Goal: Information Seeking & Learning: Compare options

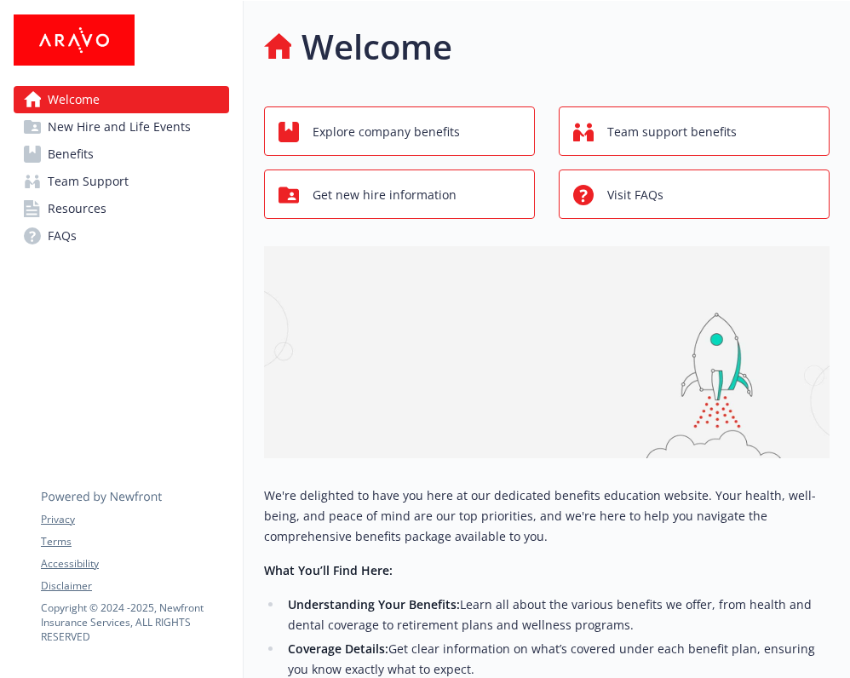
click at [77, 158] on span "Benefits" at bounding box center [71, 154] width 46 height 27
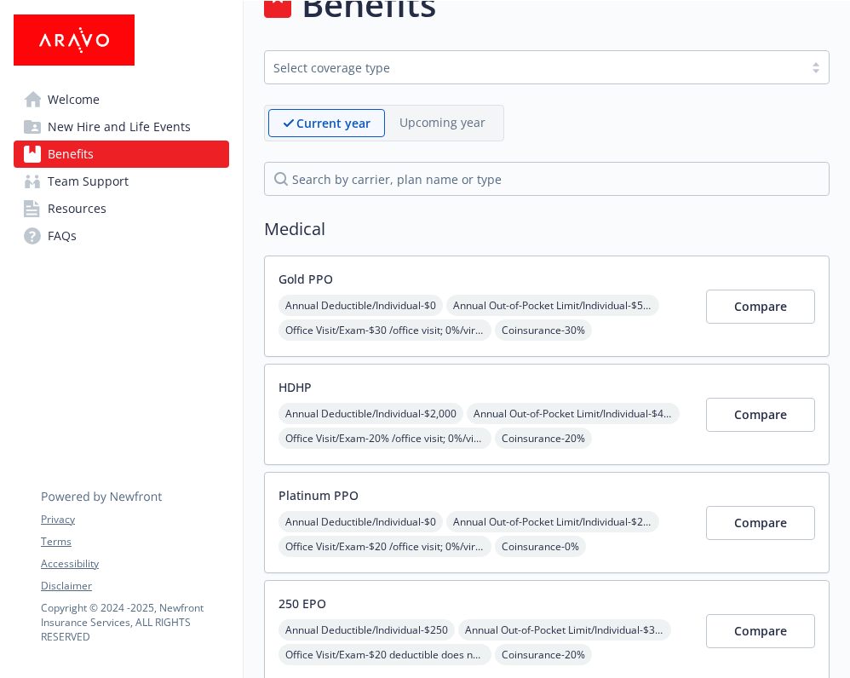
scroll to position [45, 0]
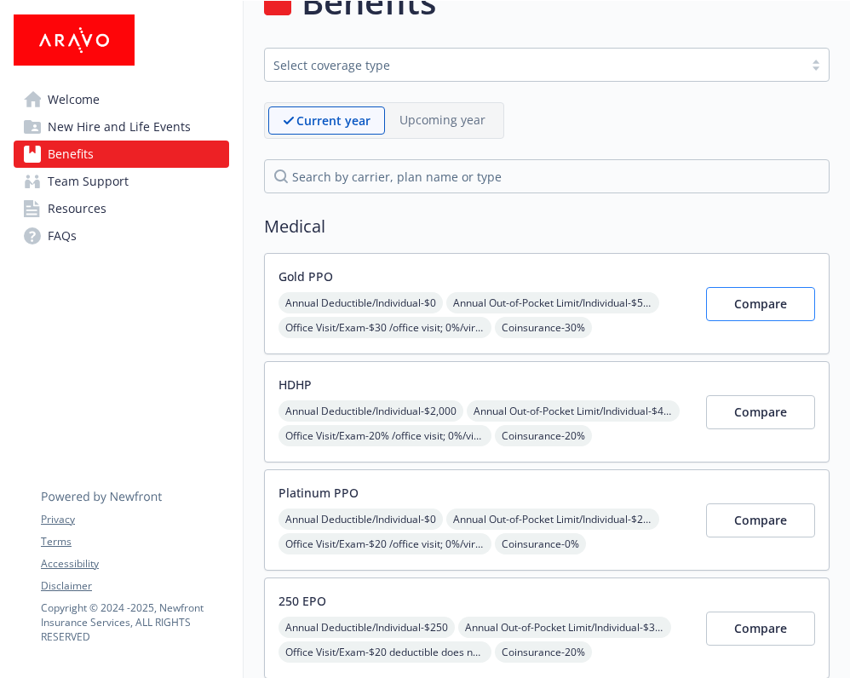
click at [715, 302] on button "Compare" at bounding box center [760, 304] width 109 height 34
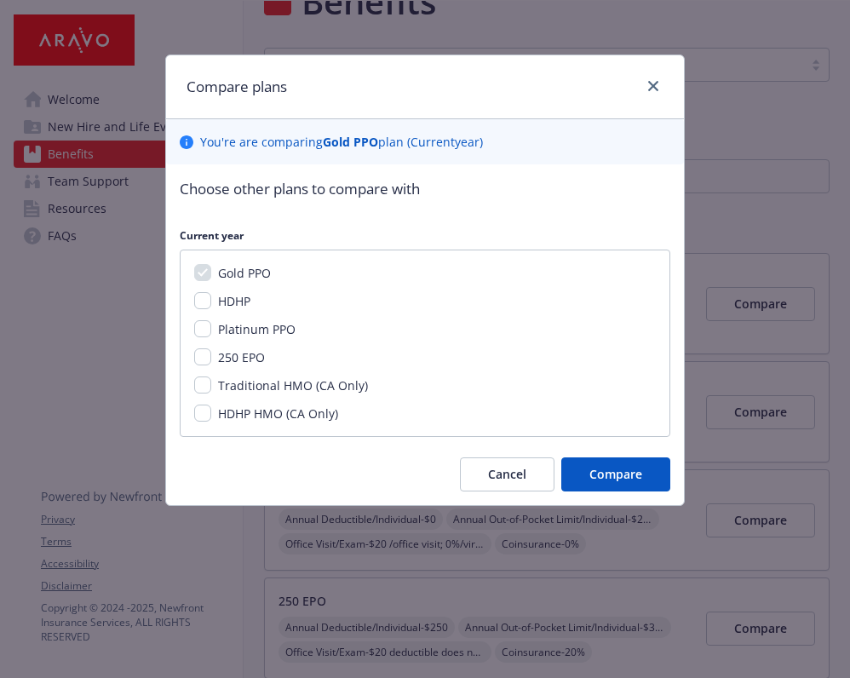
click at [197, 298] on input "HDHP" at bounding box center [202, 300] width 17 height 17
checkbox input "true"
click at [198, 325] on input "Platinum PPO" at bounding box center [202, 328] width 17 height 17
checkbox input "true"
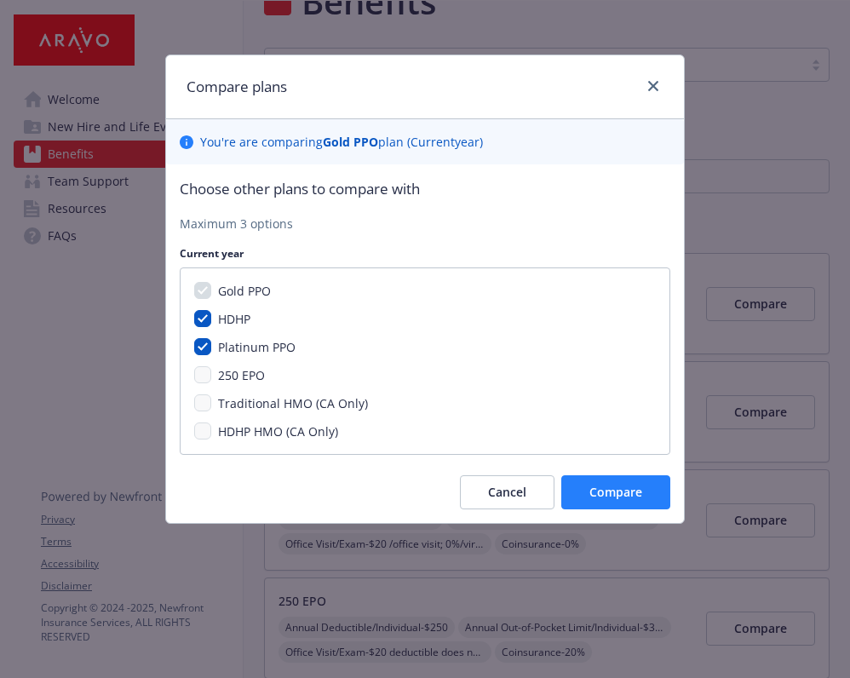
click at [597, 486] on span "Compare" at bounding box center [616, 492] width 53 height 16
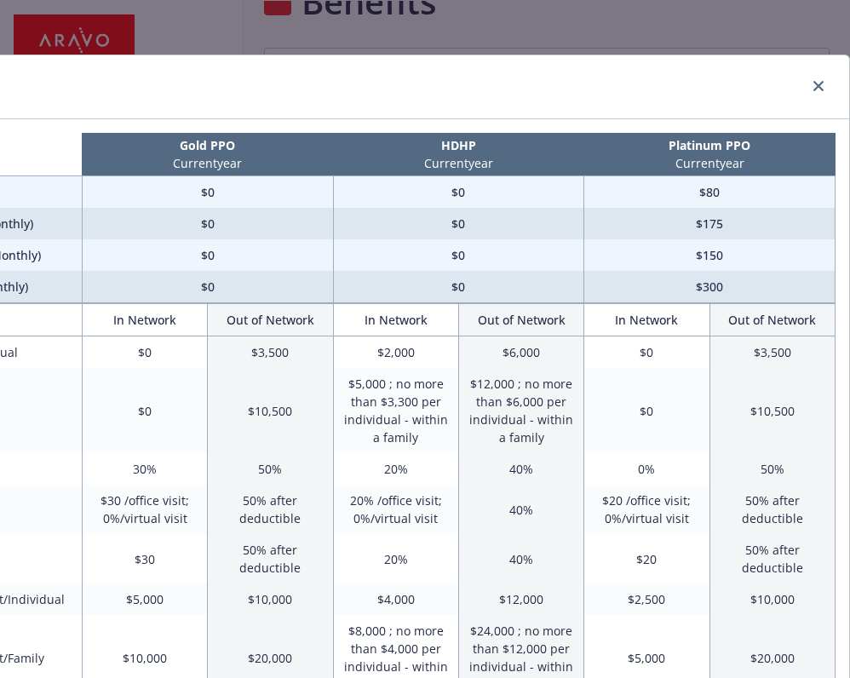
scroll to position [0, 172]
drag, startPoint x: 732, startPoint y: 289, endPoint x: 624, endPoint y: 290, distance: 107.3
click at [624, 289] on td "$300" at bounding box center [709, 287] width 251 height 32
click at [624, 290] on td "$300" at bounding box center [709, 287] width 251 height 32
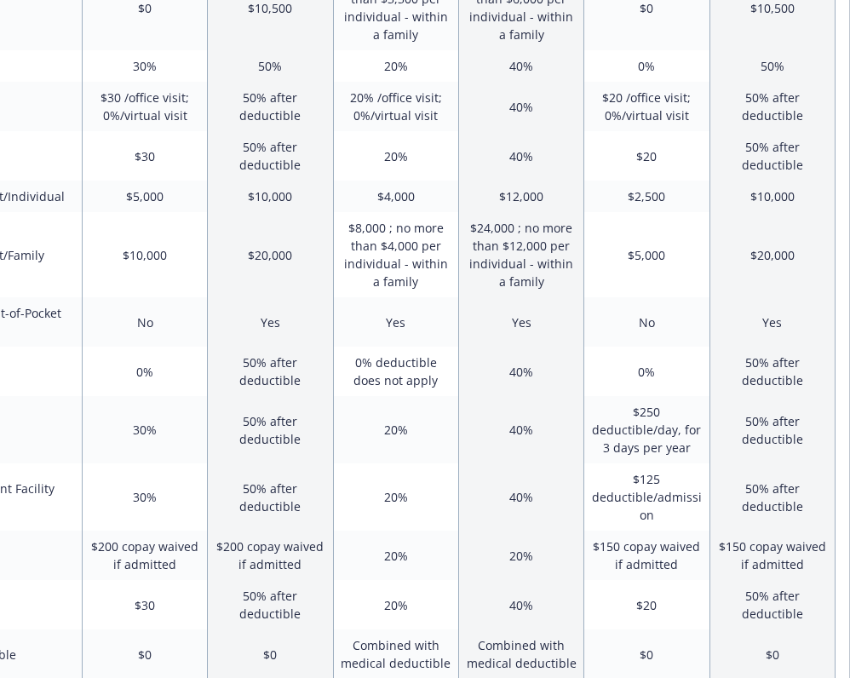
scroll to position [403, 172]
drag, startPoint x: 664, startPoint y: 440, endPoint x: 624, endPoint y: 411, distance: 49.2
click at [624, 411] on td "$250 deductible/day, for 3 days per year" at bounding box center [646, 429] width 125 height 67
drag, startPoint x: 625, startPoint y: 411, endPoint x: 706, endPoint y: 439, distance: 85.7
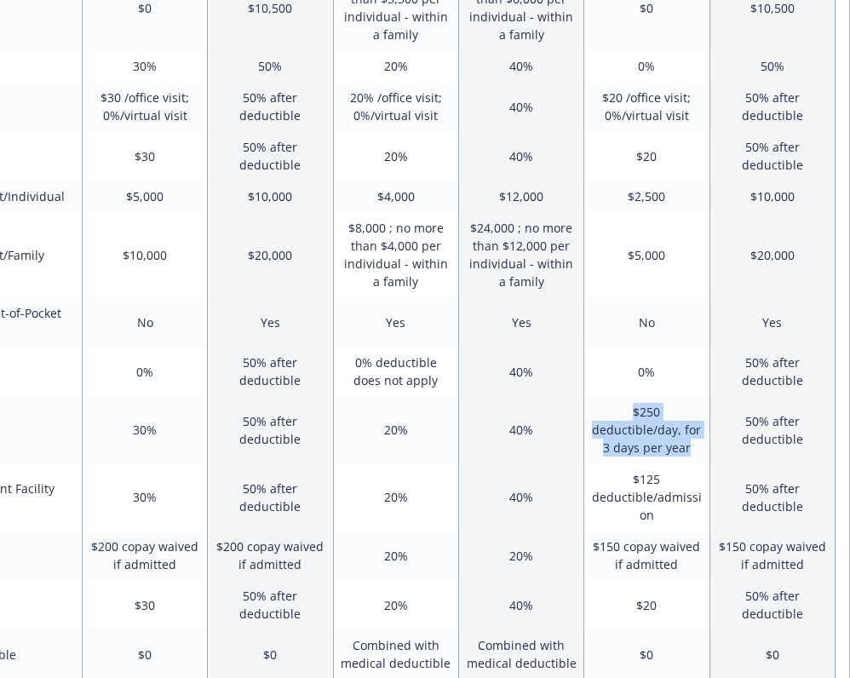
click at [706, 439] on td "$250 deductible/day, for 3 days per year" at bounding box center [646, 429] width 125 height 67
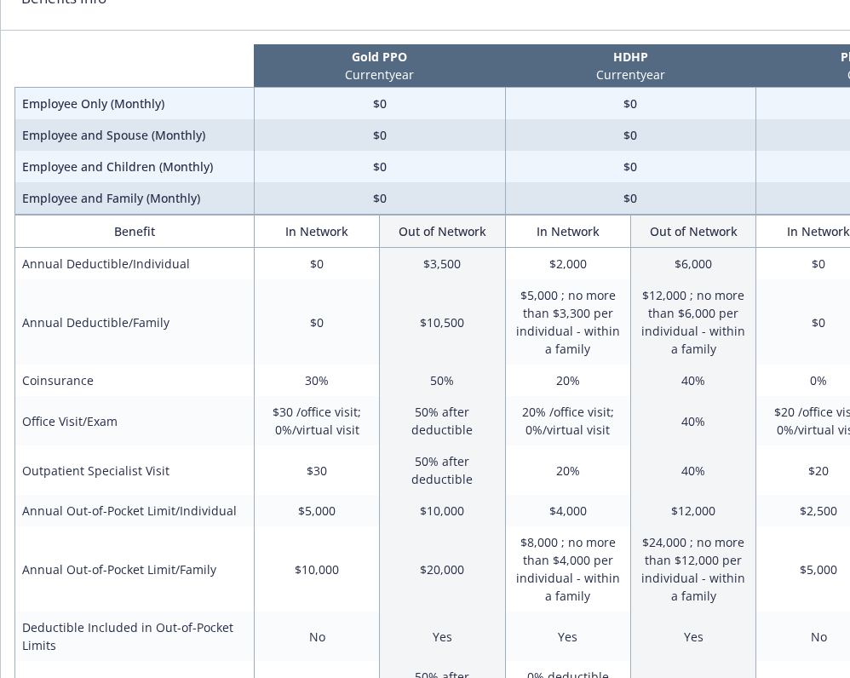
scroll to position [93, 2]
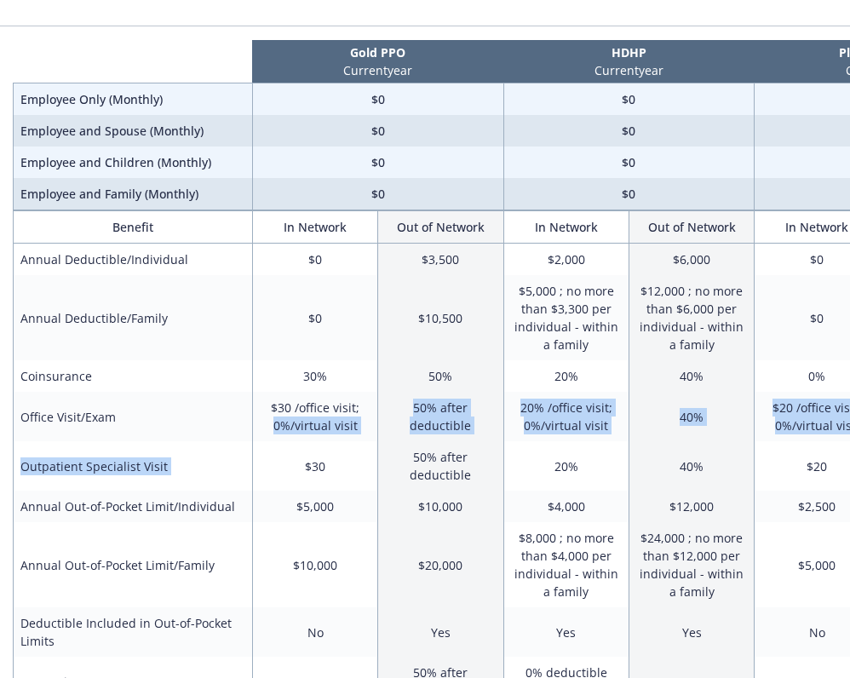
drag, startPoint x: 271, startPoint y: 417, endPoint x: 306, endPoint y: 442, distance: 43.3
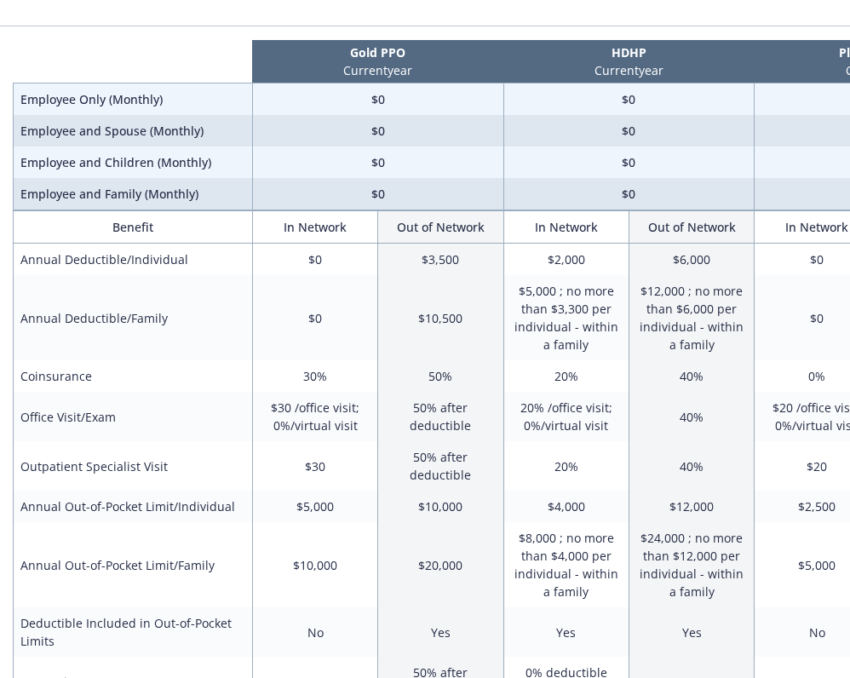
click at [306, 442] on td "$30" at bounding box center [314, 465] width 125 height 49
drag, startPoint x: 305, startPoint y: 450, endPoint x: 304, endPoint y: 481, distance: 31.5
click at [305, 482] on td "$30" at bounding box center [314, 465] width 125 height 49
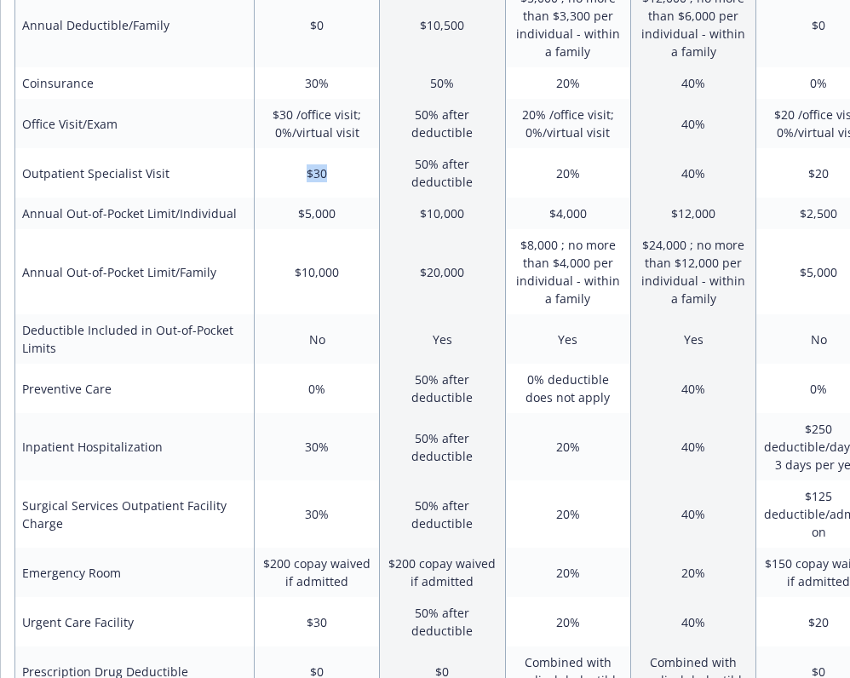
scroll to position [497, 0]
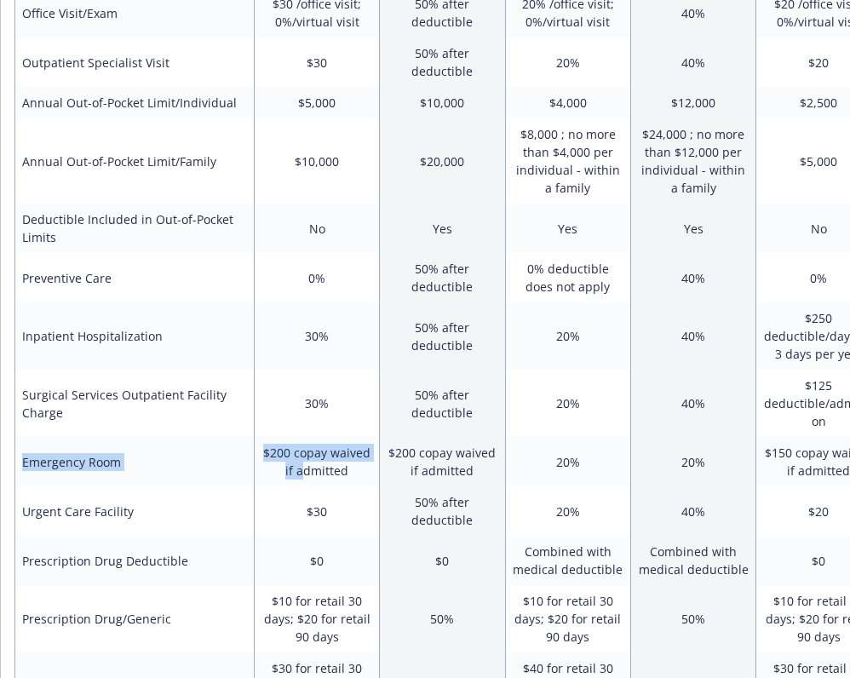
drag, startPoint x: 304, startPoint y: 477, endPoint x: 254, endPoint y: 441, distance: 61.7
click at [254, 441] on tr "Emergency Room $200 copay waived if admitted $200 copay waived if admitted 20% …" at bounding box center [511, 461] width 992 height 49
click at [254, 441] on td "Emergency Room" at bounding box center [134, 461] width 239 height 49
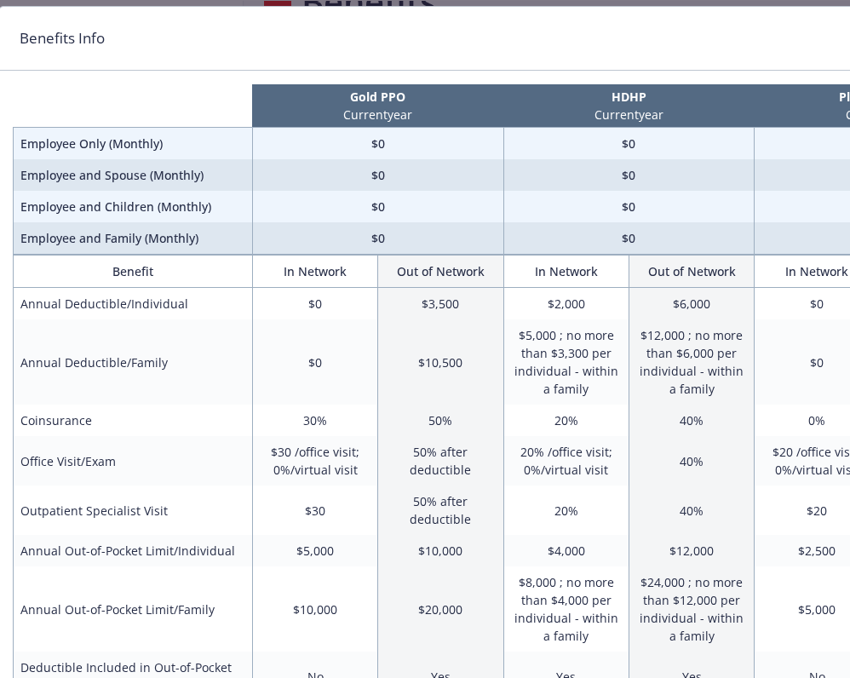
scroll to position [0, 2]
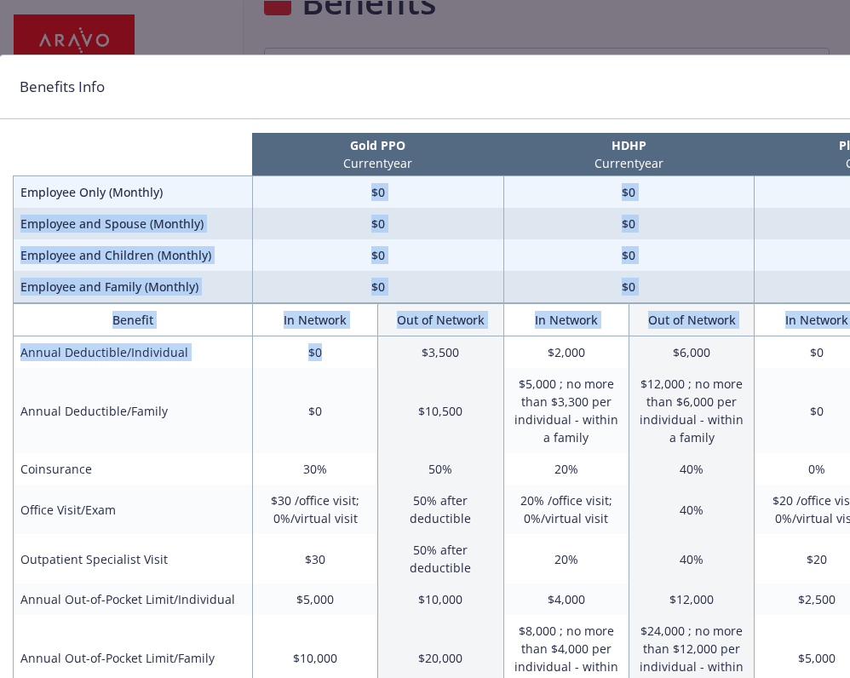
drag, startPoint x: 369, startPoint y: 187, endPoint x: 372, endPoint y: 348, distance: 161.9
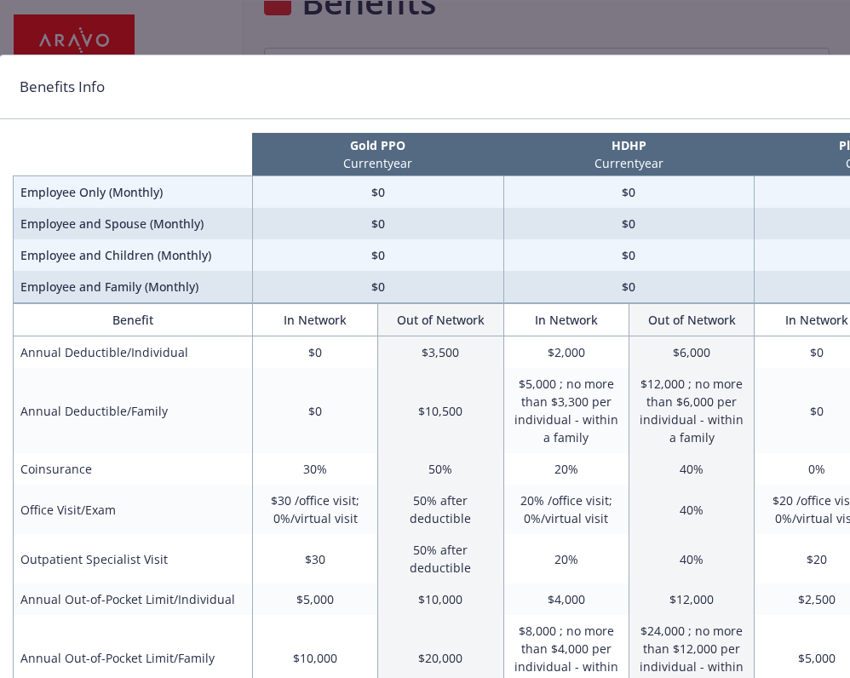
click at [585, 330] on th "In Network" at bounding box center [565, 320] width 125 height 32
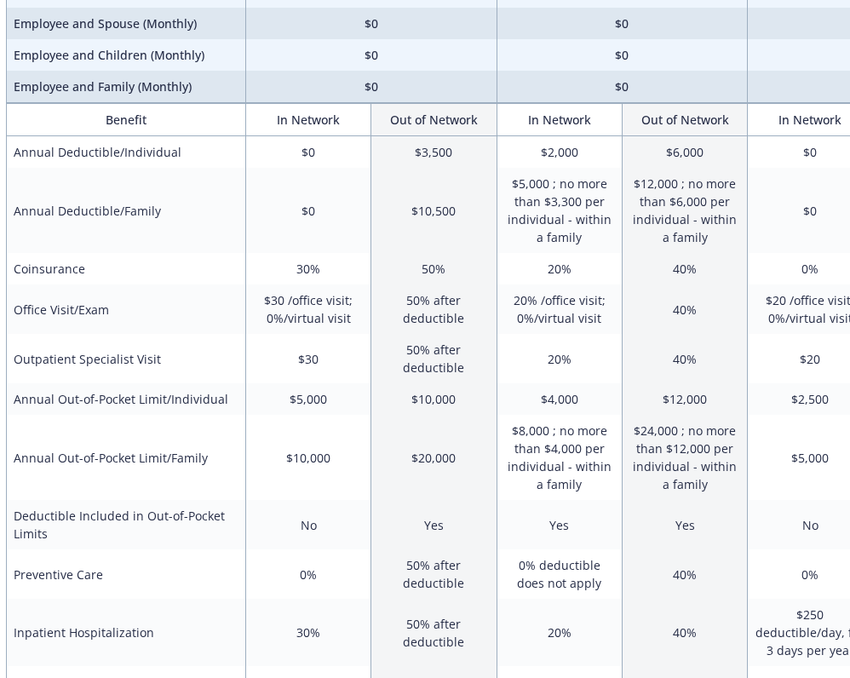
scroll to position [201, 9]
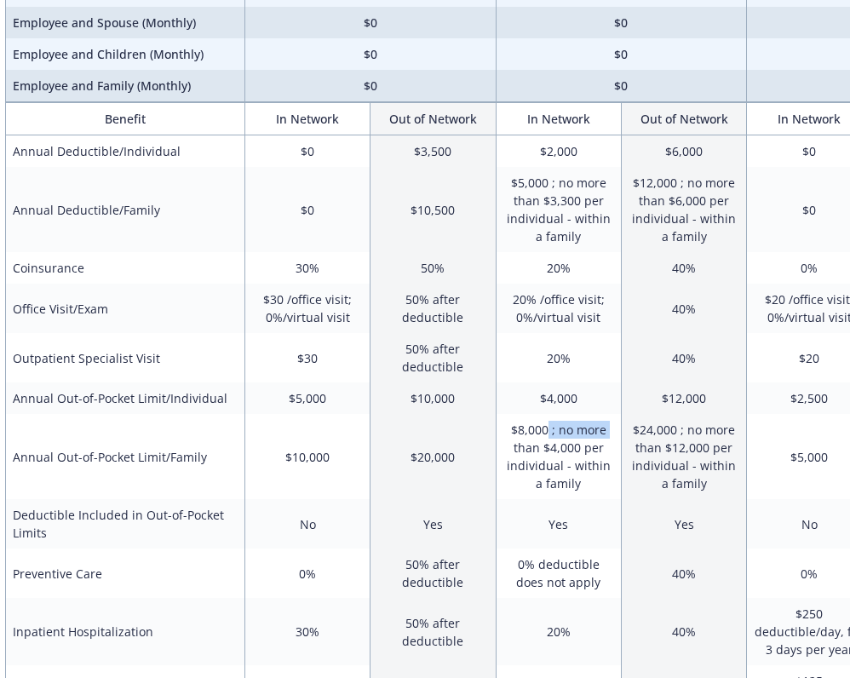
drag, startPoint x: 508, startPoint y: 440, endPoint x: 547, endPoint y: 430, distance: 40.3
click at [547, 430] on td "$8,000 ; no more than $4,000 per individual - within a family" at bounding box center [558, 456] width 125 height 85
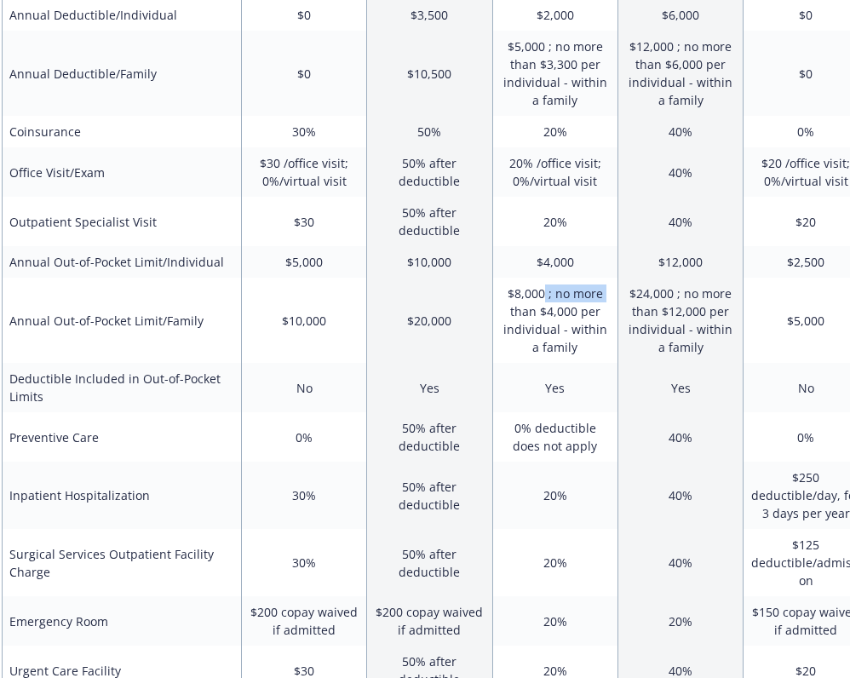
scroll to position [348, 13]
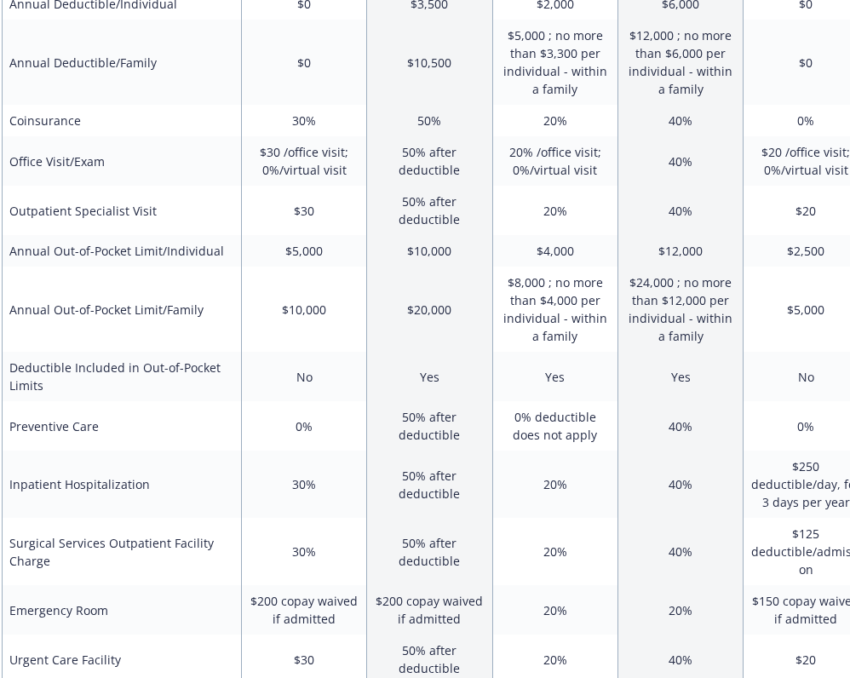
click at [544, 531] on td "20%" at bounding box center [554, 551] width 125 height 67
drag, startPoint x: 544, startPoint y: 497, endPoint x: 542, endPoint y: 478, distance: 18.9
click at [542, 478] on td "20%" at bounding box center [554, 484] width 125 height 67
drag, startPoint x: 555, startPoint y: 437, endPoint x: 500, endPoint y: 408, distance: 61.7
click at [501, 408] on td "0% deductible does not apply" at bounding box center [554, 425] width 125 height 49
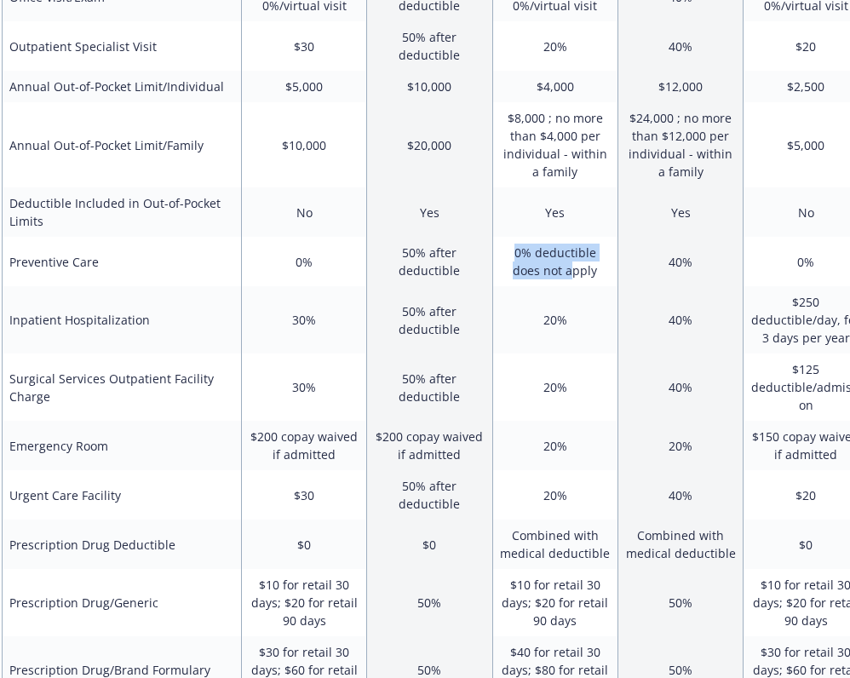
scroll to position [518, 14]
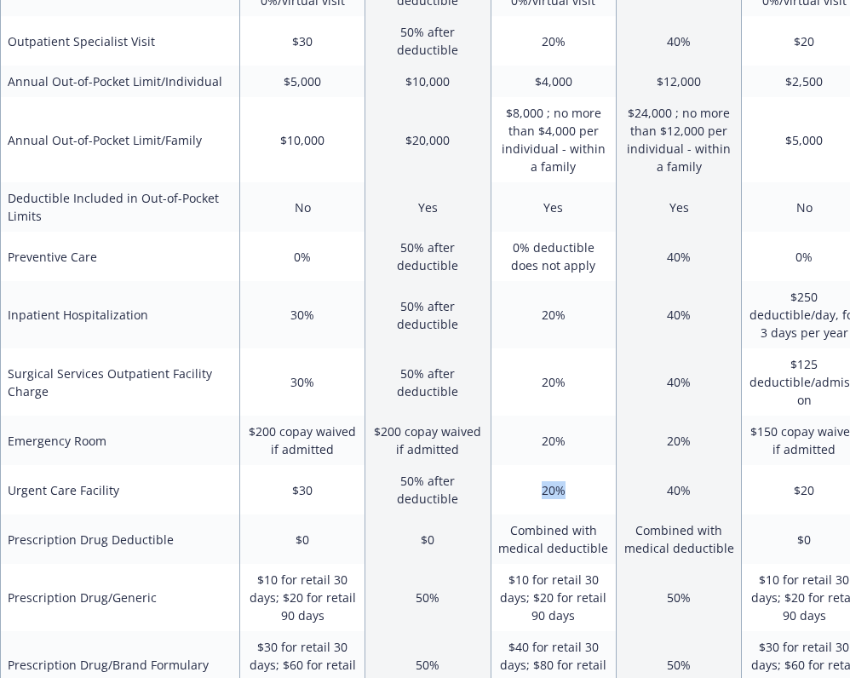
drag, startPoint x: 563, startPoint y: 495, endPoint x: 537, endPoint y: 496, distance: 26.4
click at [537, 496] on td "20%" at bounding box center [553, 489] width 125 height 49
drag, startPoint x: 331, startPoint y: 498, endPoint x: 286, endPoint y: 492, distance: 45.4
click at [286, 492] on td "$30" at bounding box center [301, 489] width 125 height 49
click at [322, 497] on td "$30" at bounding box center [301, 489] width 125 height 49
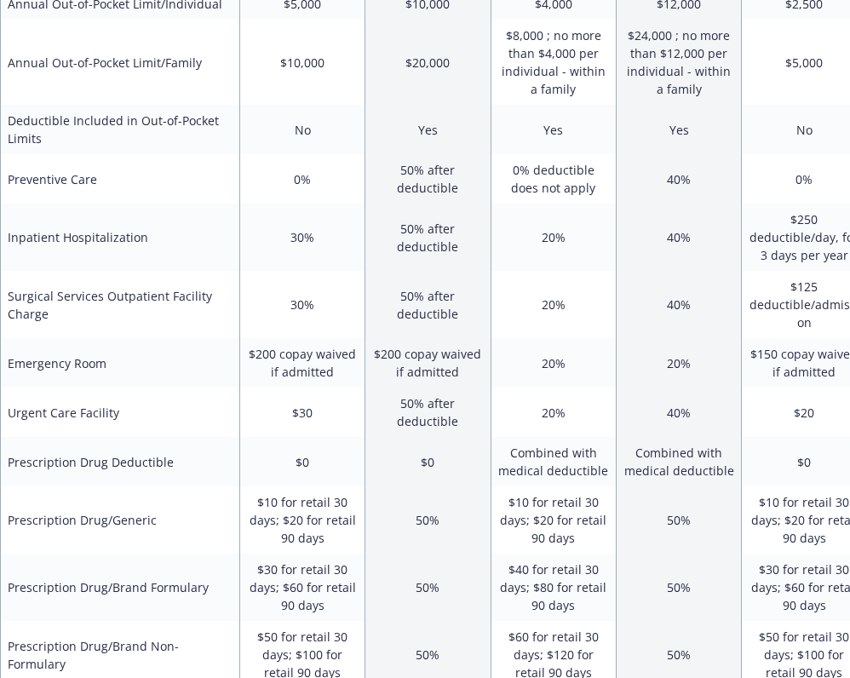
scroll to position [629, 14]
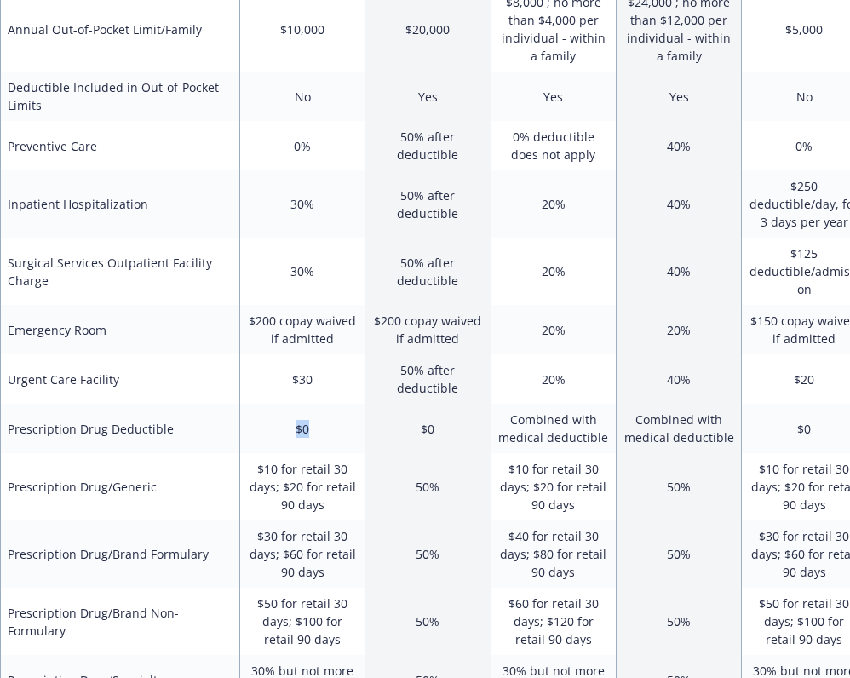
drag, startPoint x: 283, startPoint y: 431, endPoint x: 329, endPoint y: 436, distance: 46.3
click at [330, 439] on td "$0" at bounding box center [301, 428] width 125 height 49
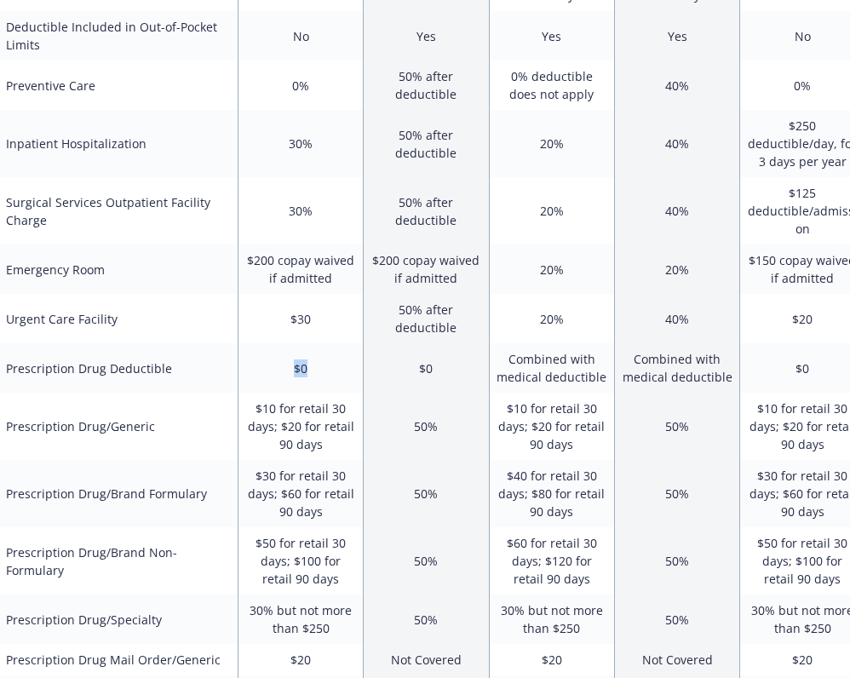
scroll to position [691, 16]
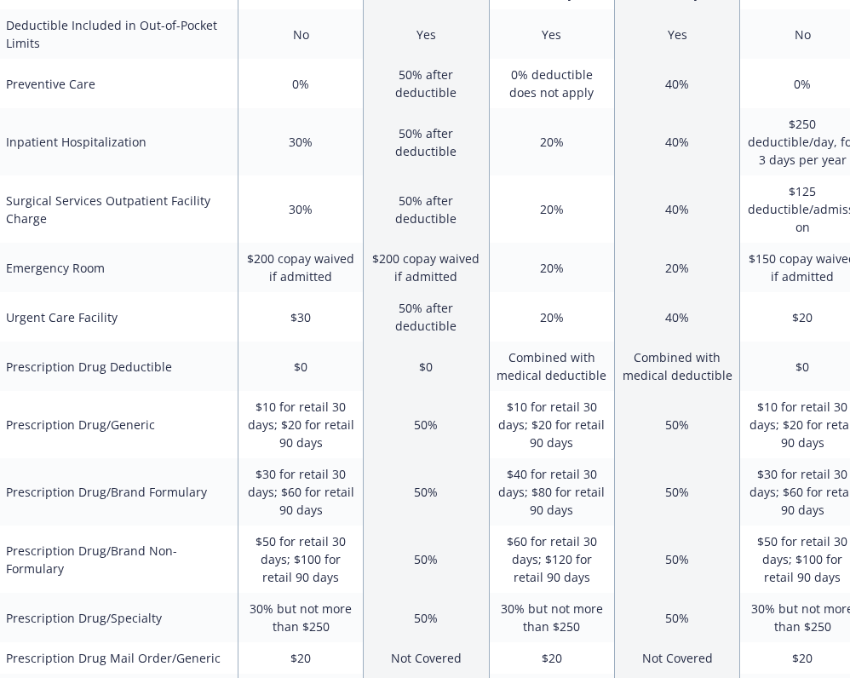
click at [331, 438] on td "$10 for retail 30 days; $20 for retail 90 days" at bounding box center [300, 424] width 125 height 67
drag, startPoint x: 351, startPoint y: 449, endPoint x: 251, endPoint y: 412, distance: 106.2
click at [251, 412] on td "$10 for retail 30 days; $20 for retail 90 days" at bounding box center [300, 424] width 125 height 67
click at [295, 494] on td "$30 for retail 30 days; $60 for retail 90 days" at bounding box center [300, 491] width 125 height 67
drag, startPoint x: 261, startPoint y: 471, endPoint x: 330, endPoint y: 500, distance: 74.8
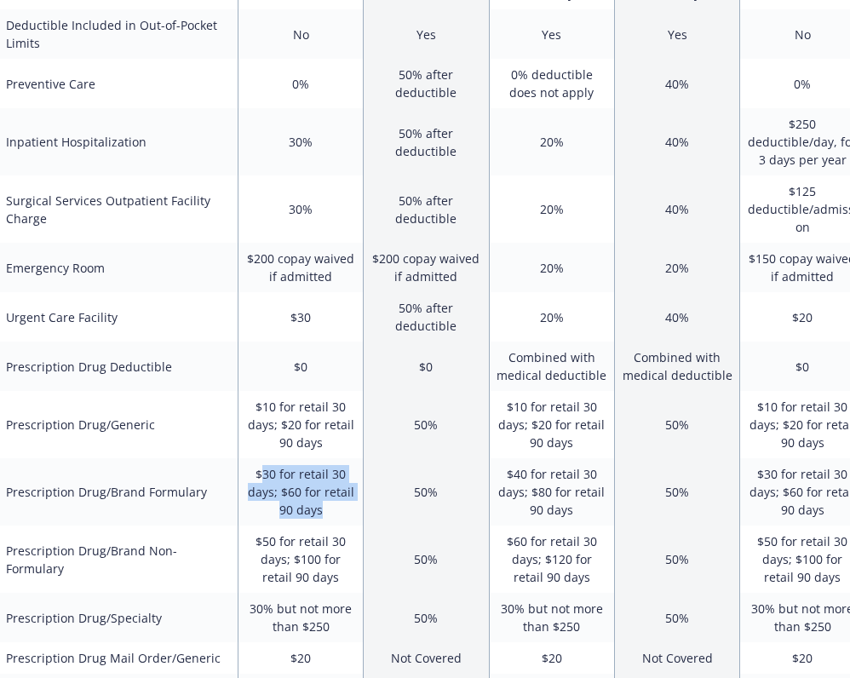
click at [330, 500] on td "$30 for retail 30 days; $60 for retail 90 days" at bounding box center [300, 491] width 125 height 67
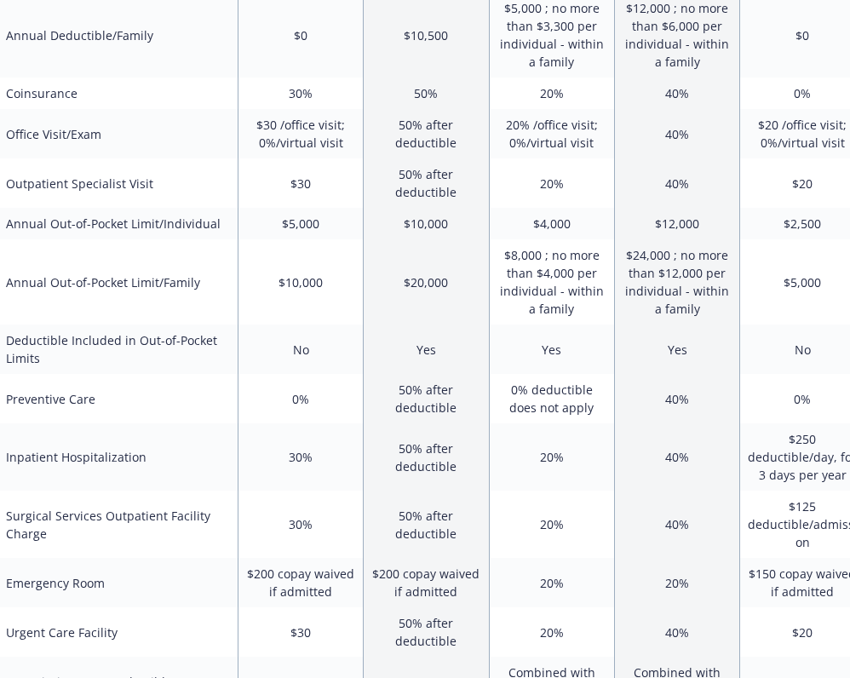
scroll to position [370, 16]
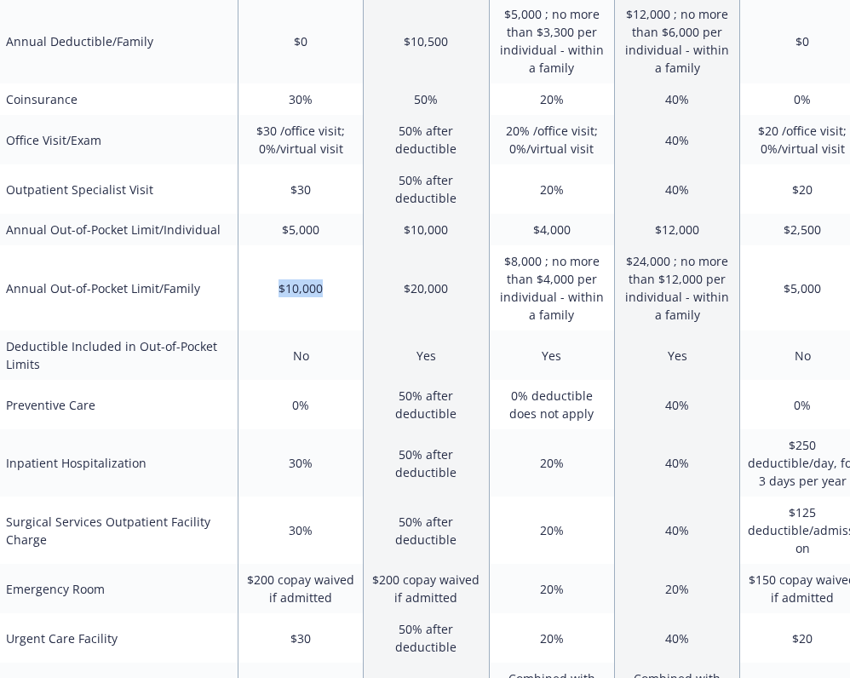
drag, startPoint x: 272, startPoint y: 284, endPoint x: 332, endPoint y: 285, distance: 60.5
click at [332, 285] on td "$10,000" at bounding box center [300, 287] width 125 height 85
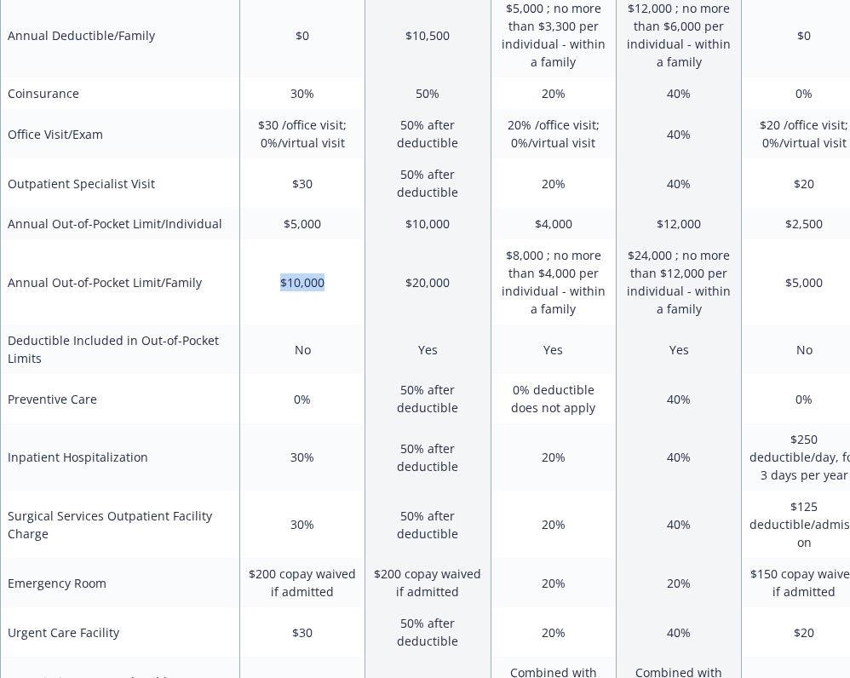
scroll to position [376, 13]
drag, startPoint x: 321, startPoint y: 463, endPoint x: 300, endPoint y: 463, distance: 21.3
click at [300, 463] on td "30%" at bounding box center [303, 456] width 125 height 67
drag, startPoint x: 324, startPoint y: 290, endPoint x: 284, endPoint y: 290, distance: 40.0
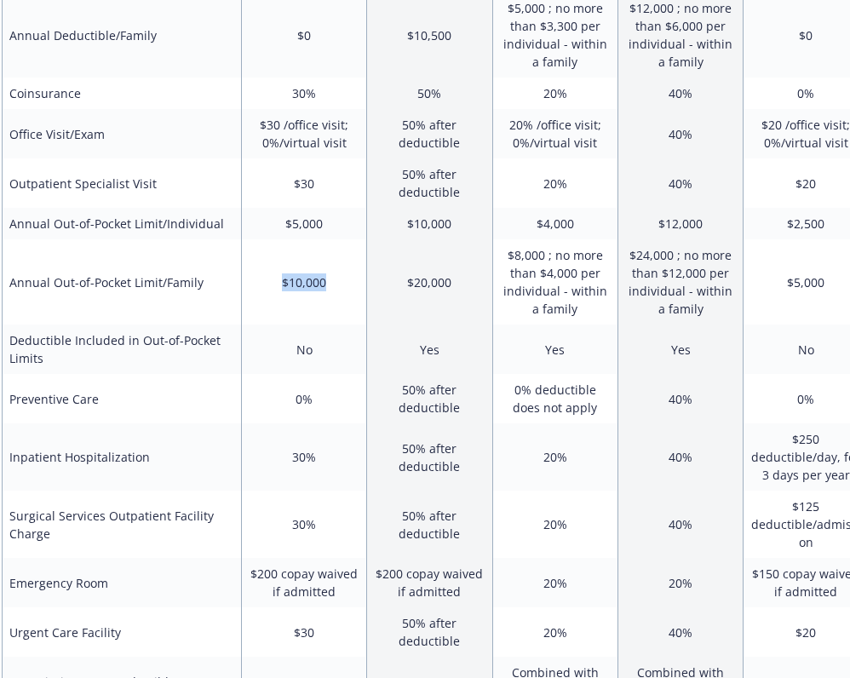
click at [284, 290] on td "$10,000" at bounding box center [303, 281] width 125 height 85
click at [301, 316] on td "$10,000" at bounding box center [303, 281] width 125 height 85
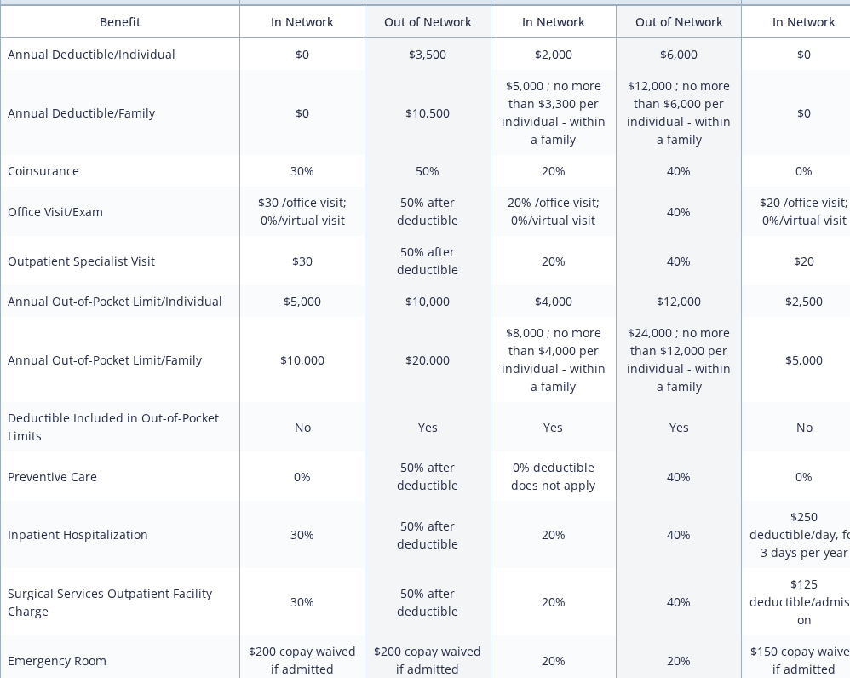
scroll to position [298, 15]
drag, startPoint x: 342, startPoint y: 533, endPoint x: 285, endPoint y: 533, distance: 57.1
click at [285, 533] on td "30%" at bounding box center [301, 534] width 125 height 67
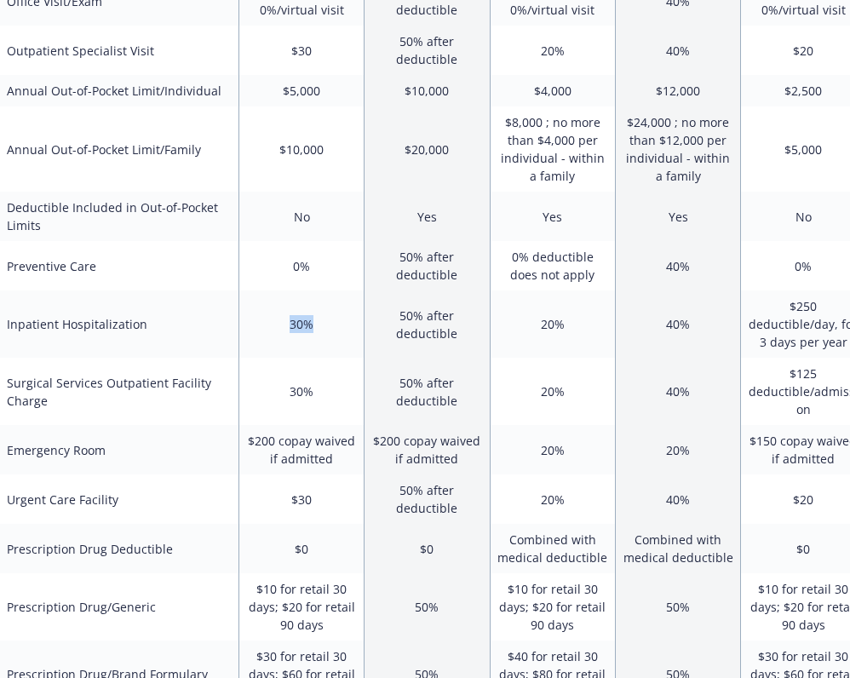
scroll to position [512, 15]
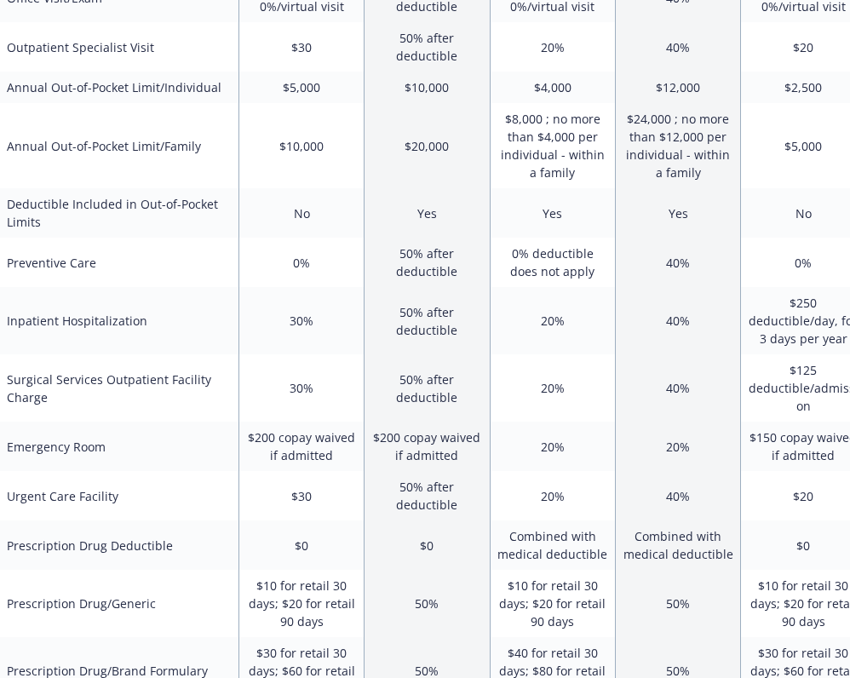
click at [296, 534] on td "$0" at bounding box center [301, 545] width 125 height 49
drag, startPoint x: 268, startPoint y: 261, endPoint x: 313, endPoint y: 273, distance: 46.7
click at [313, 273] on td "0%" at bounding box center [301, 262] width 125 height 49
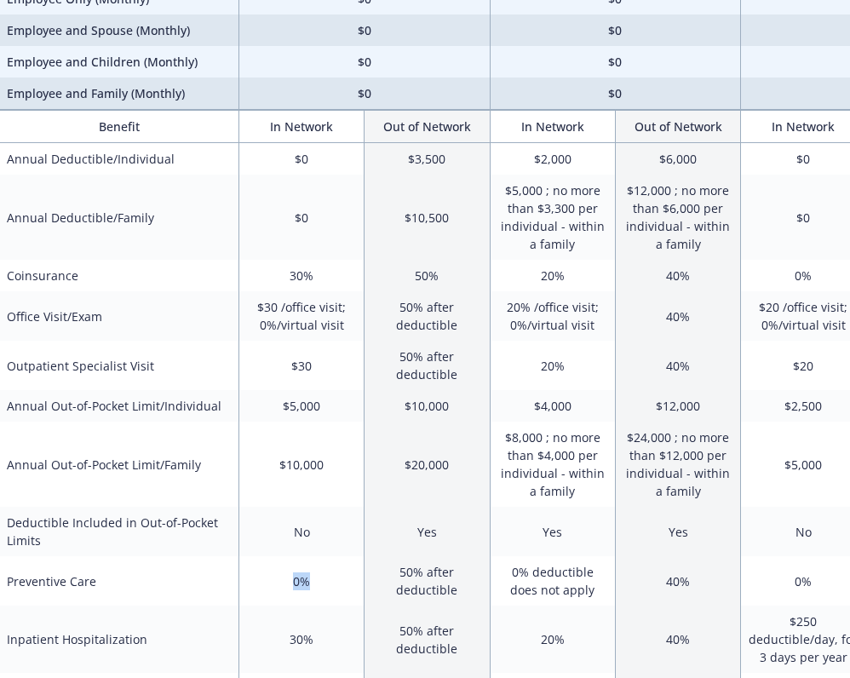
scroll to position [194, 15]
drag, startPoint x: 284, startPoint y: 361, endPoint x: 337, endPoint y: 362, distance: 53.7
click at [337, 362] on td "$30" at bounding box center [301, 364] width 125 height 49
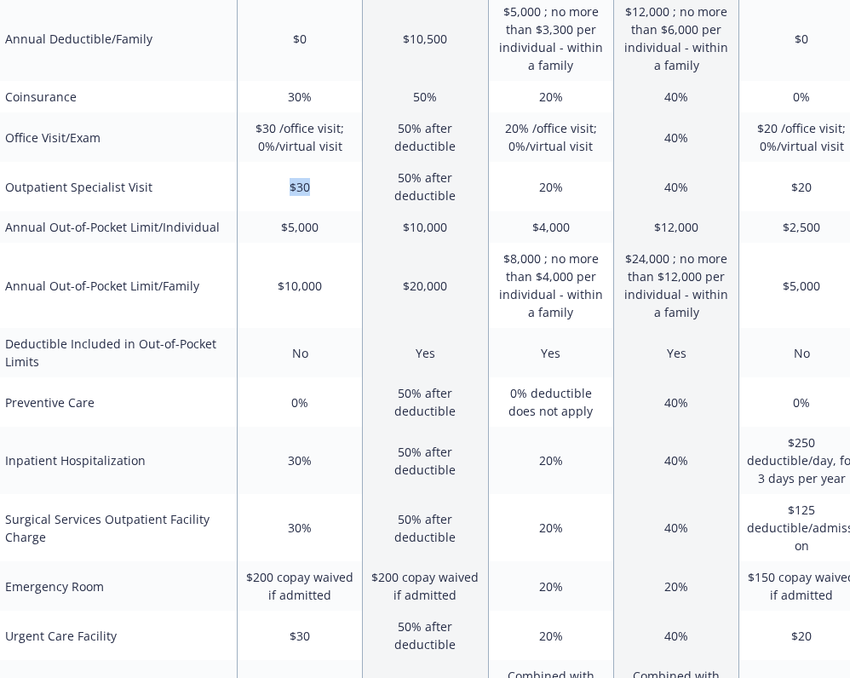
scroll to position [374, 17]
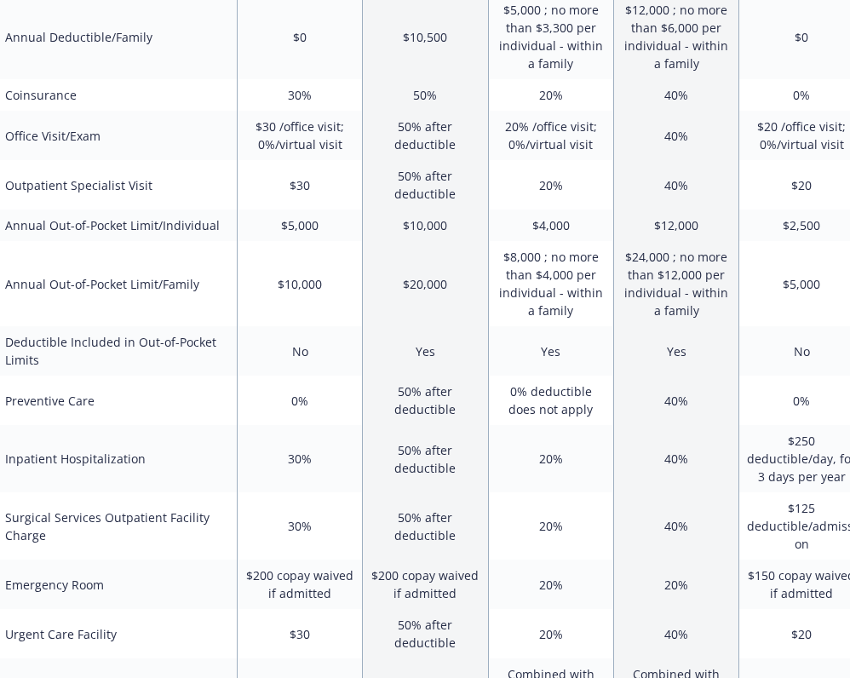
drag, startPoint x: 66, startPoint y: 472, endPoint x: 135, endPoint y: 462, distance: 69.8
click at [82, 463] on td "Inpatient Hospitalization" at bounding box center [117, 458] width 239 height 67
drag, startPoint x: 284, startPoint y: 457, endPoint x: 305, endPoint y: 457, distance: 21.3
click at [306, 457] on td "30%" at bounding box center [299, 458] width 125 height 67
drag, startPoint x: 109, startPoint y: 394, endPoint x: 306, endPoint y: 404, distance: 197.0
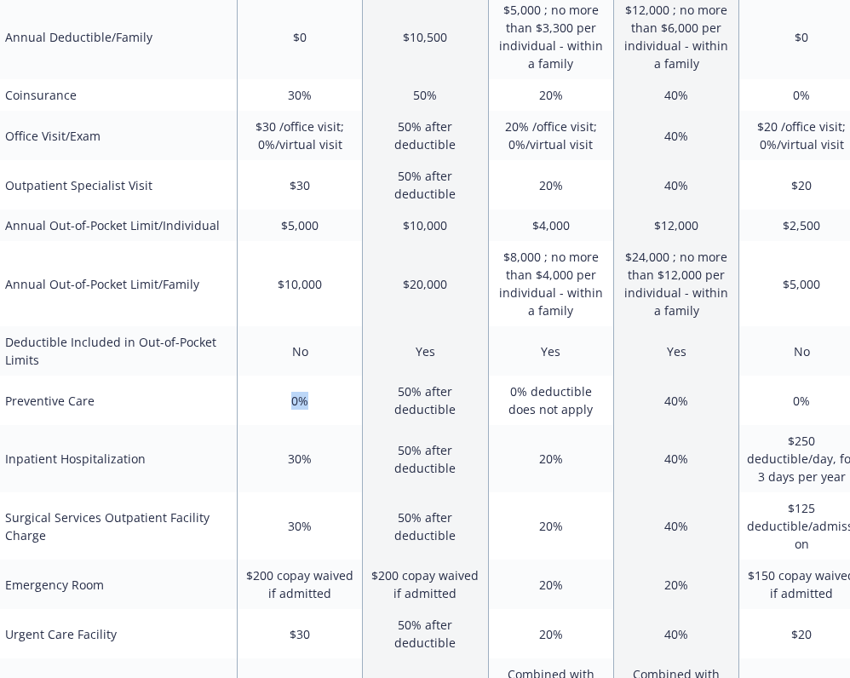
click at [306, 404] on tr "Preventive Care 0% 50% after deductible 0% deductible does not apply 40% 0% 50%…" at bounding box center [494, 400] width 992 height 49
click at [306, 404] on td "0%" at bounding box center [299, 400] width 125 height 49
click at [307, 404] on td "0%" at bounding box center [299, 400] width 125 height 49
drag, startPoint x: 307, startPoint y: 404, endPoint x: 101, endPoint y: 384, distance: 207.1
click at [101, 384] on tr "Preventive Care 0% 50% after deductible 0% deductible does not apply 40% 0% 50%…" at bounding box center [494, 400] width 992 height 49
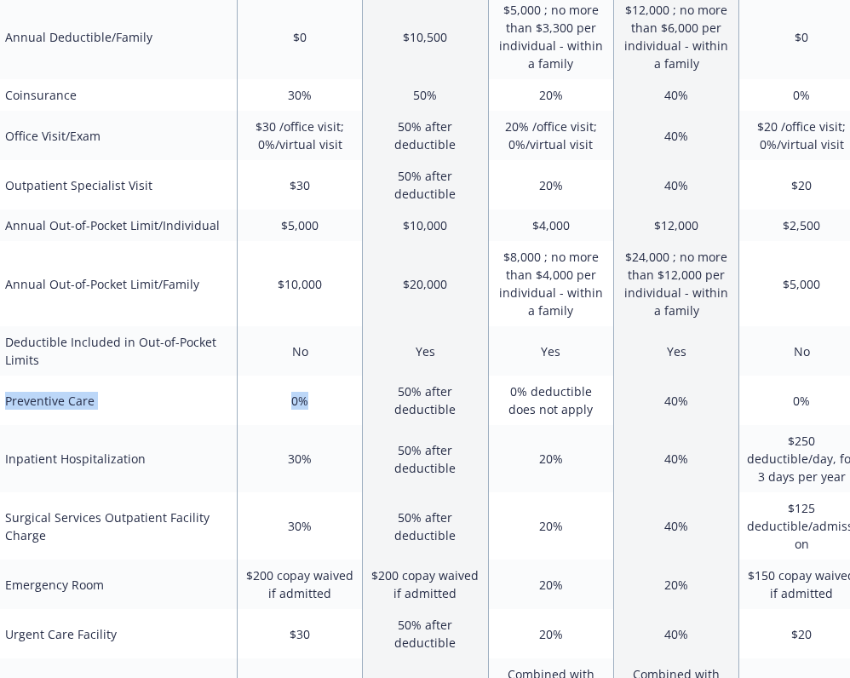
click at [101, 384] on td "Preventive Care" at bounding box center [117, 400] width 239 height 49
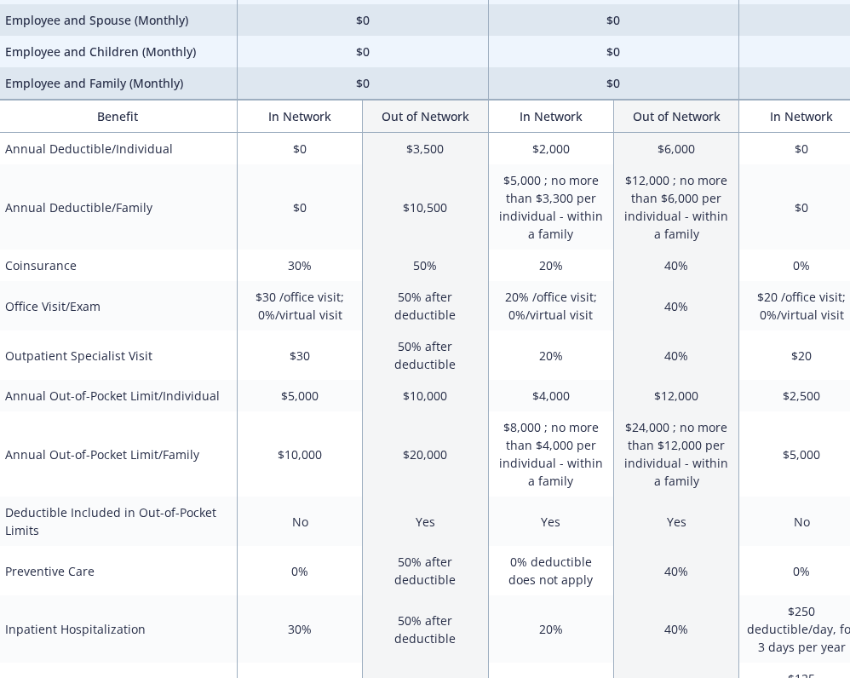
scroll to position [128, 17]
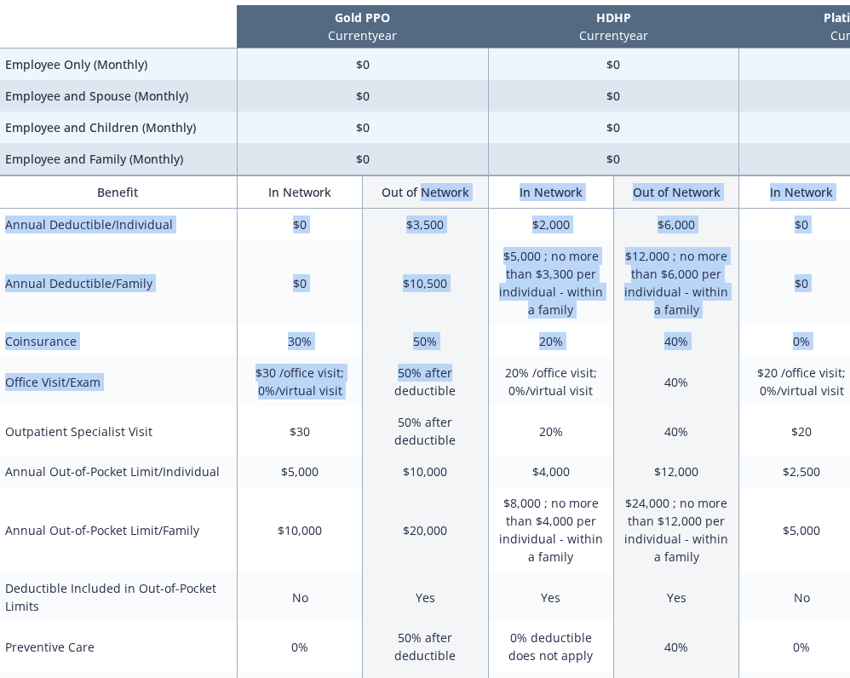
drag, startPoint x: 425, startPoint y: 187, endPoint x: 454, endPoint y: 379, distance: 194.7
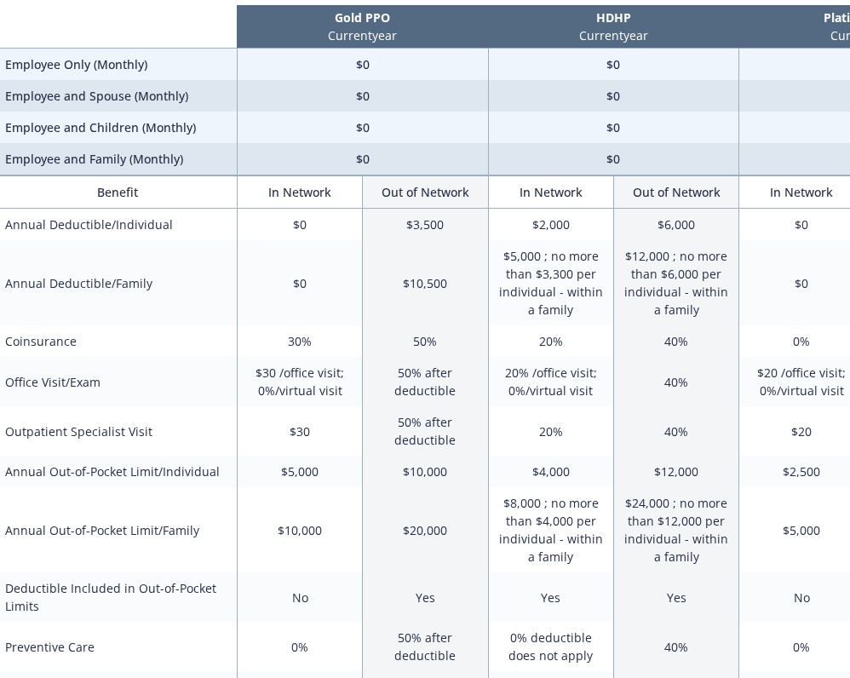
click at [454, 379] on td "50% after deductible" at bounding box center [425, 381] width 125 height 49
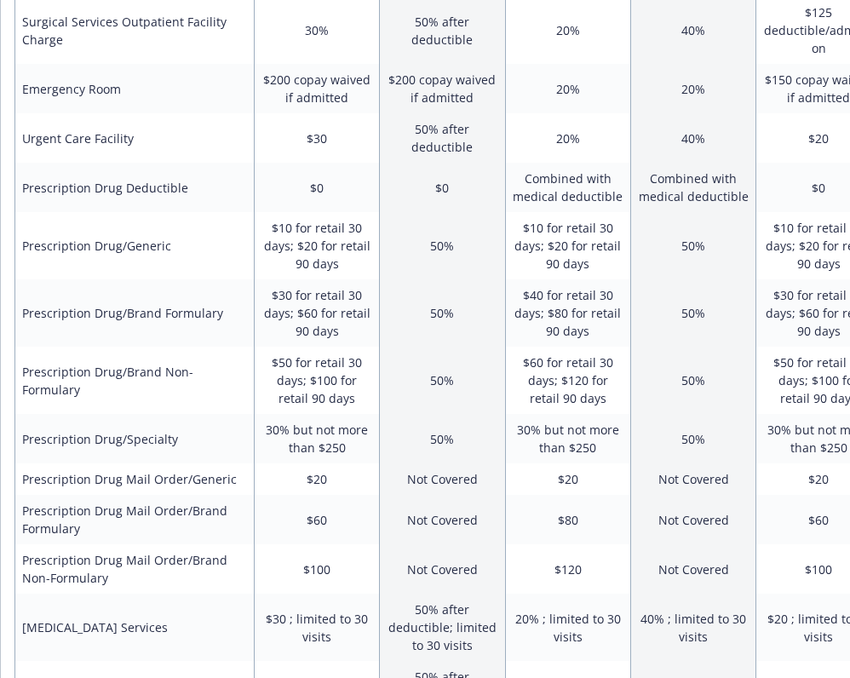
scroll to position [860, 0]
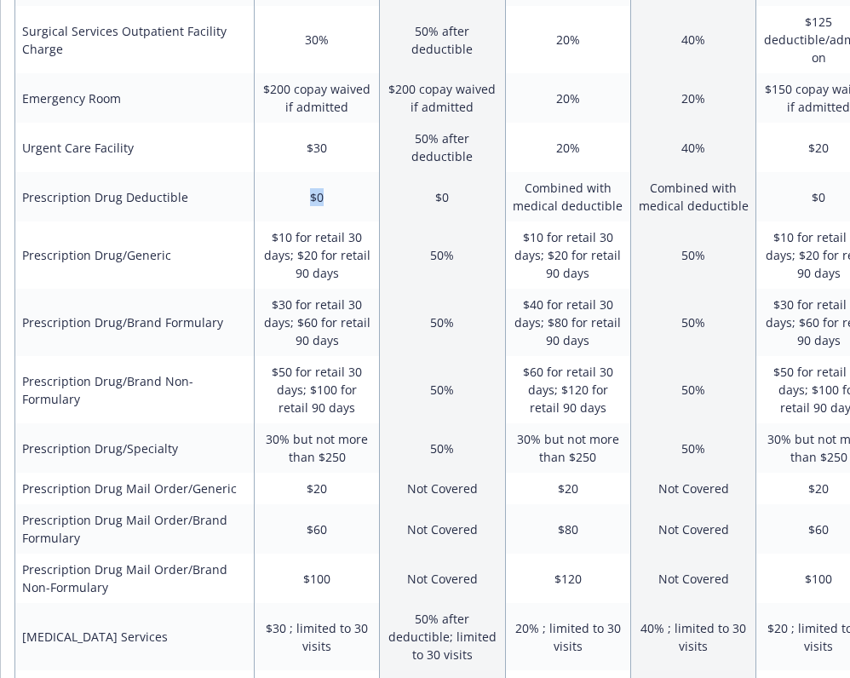
drag, startPoint x: 262, startPoint y: 191, endPoint x: 334, endPoint y: 190, distance: 71.6
click at [334, 190] on td "$0" at bounding box center [316, 196] width 125 height 49
drag, startPoint x: 279, startPoint y: 308, endPoint x: 308, endPoint y: 319, distance: 30.5
click at [308, 319] on td "$30 for retail 30 days; $60 for retail 90 days" at bounding box center [316, 322] width 125 height 67
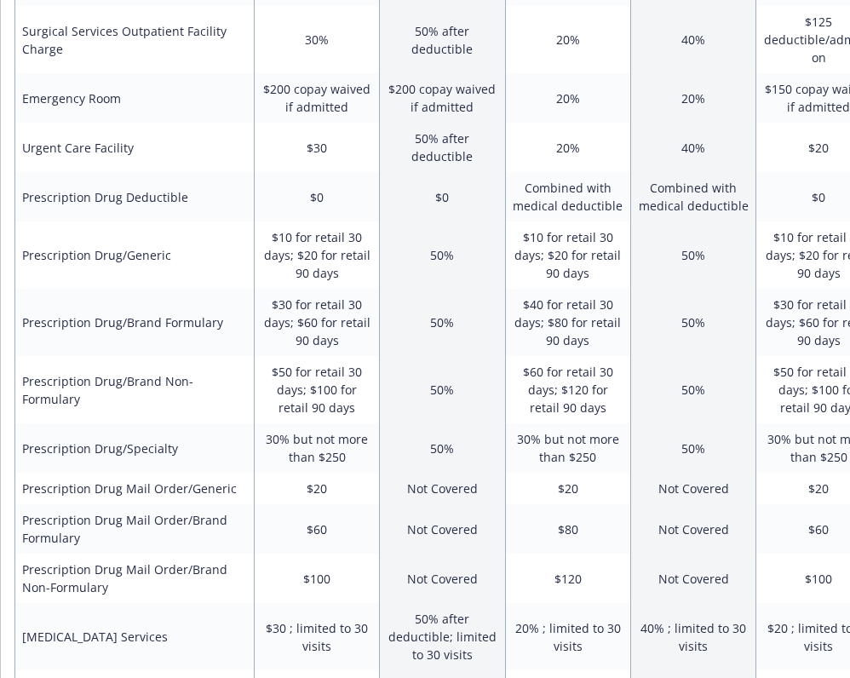
drag, startPoint x: 290, startPoint y: 227, endPoint x: 273, endPoint y: 240, distance: 20.6
click at [273, 240] on td "$10 for retail 30 days; $20 for retail 90 days" at bounding box center [316, 254] width 125 height 67
drag, startPoint x: 134, startPoint y: 389, endPoint x: 172, endPoint y: 389, distance: 38.3
click at [172, 389] on td "Prescription Drug/Brand Non-Formulary" at bounding box center [134, 389] width 239 height 67
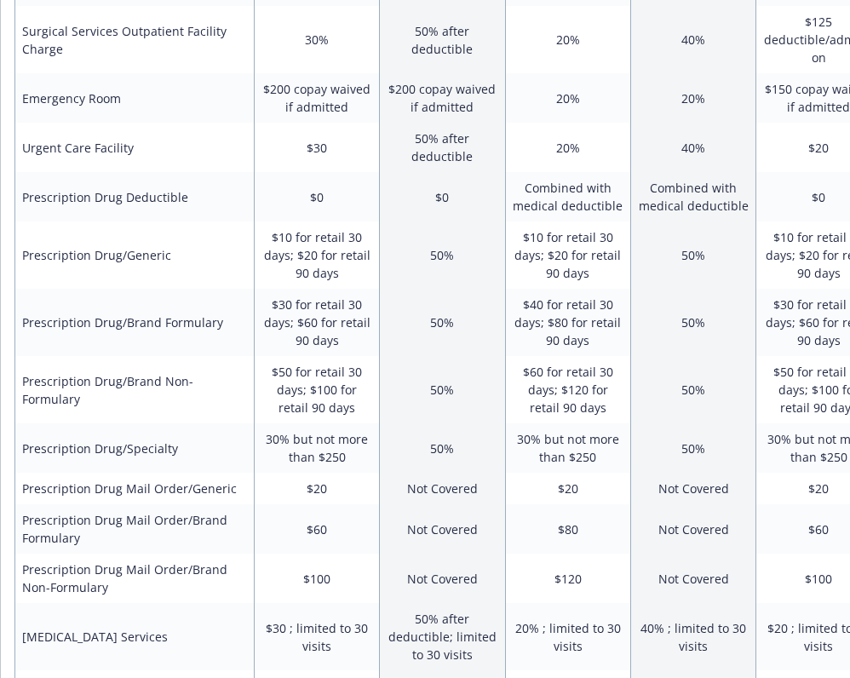
click at [158, 389] on td "Prescription Drug/Brand Non-Formulary" at bounding box center [134, 389] width 239 height 67
click at [271, 389] on td "$50 for retail 30 days; $100 for retail 90 days" at bounding box center [316, 389] width 125 height 67
drag, startPoint x: 271, startPoint y: 383, endPoint x: 300, endPoint y: 383, distance: 29.0
click at [295, 383] on td "$50 for retail 30 days; $100 for retail 90 days" at bounding box center [316, 389] width 125 height 67
drag, startPoint x: 110, startPoint y: 456, endPoint x: 153, endPoint y: 453, distance: 43.5
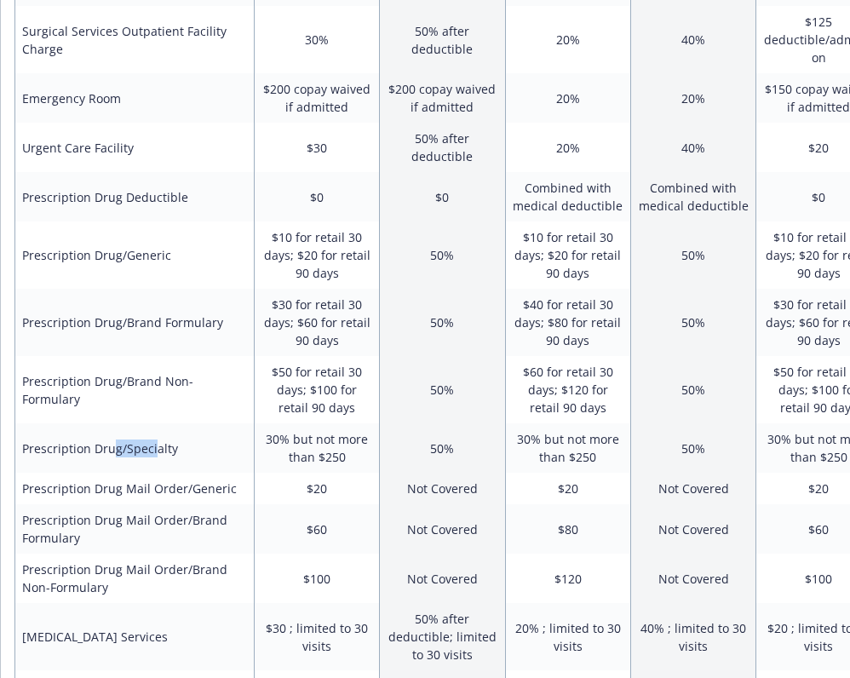
click at [154, 453] on td "Prescription Drug/Specialty" at bounding box center [134, 447] width 239 height 49
drag, startPoint x: 268, startPoint y: 445, endPoint x: 292, endPoint y: 448, distance: 24.1
click at [286, 447] on td "30% but not more than $250" at bounding box center [316, 447] width 125 height 49
click at [338, 466] on td "30% but not more than $250" at bounding box center [316, 447] width 125 height 49
drag, startPoint x: 346, startPoint y: 464, endPoint x: 325, endPoint y: 460, distance: 20.9
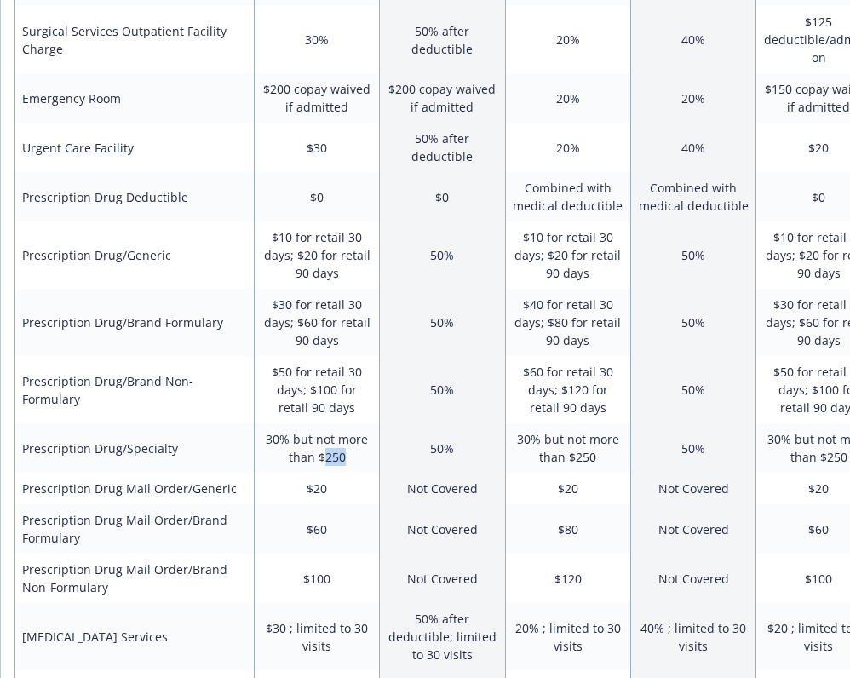
click at [325, 460] on td "30% but not more than $250" at bounding box center [316, 447] width 125 height 49
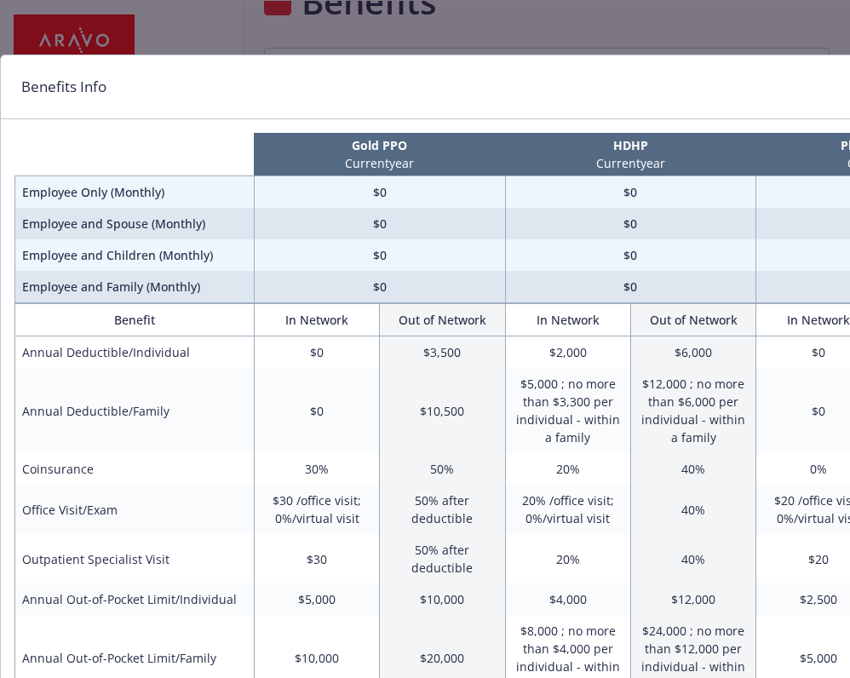
scroll to position [0, 0]
click at [365, 43] on div "Benefits Info Gold PPO Current year HDHP Current year Platinum PPO Current year…" at bounding box center [425, 339] width 850 height 678
